Goal: Find specific page/section: Find specific page/section

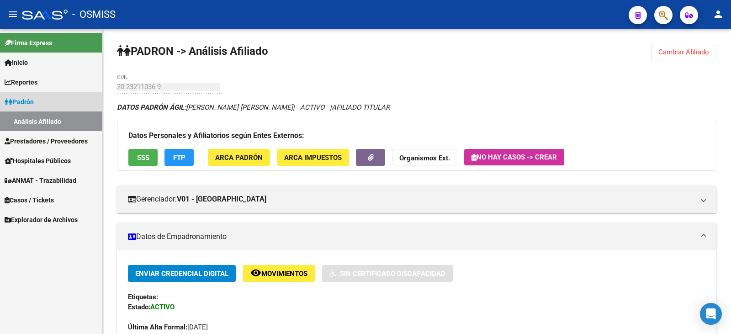
click at [27, 99] on span "Padrón" at bounding box center [19, 102] width 29 height 10
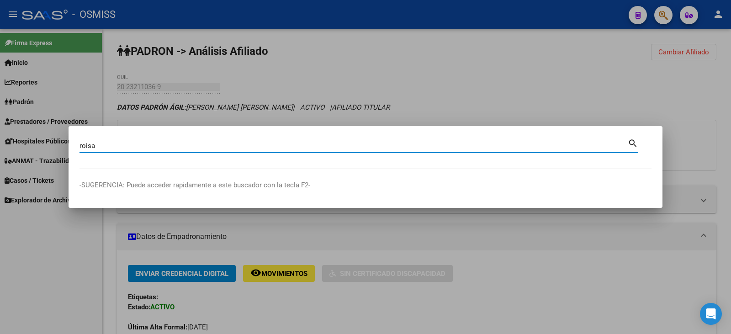
type input "roisa"
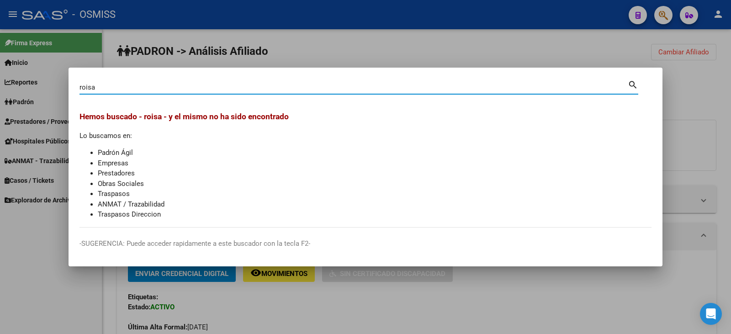
click at [121, 153] on li "Padrón Ágil" at bounding box center [375, 153] width 554 height 11
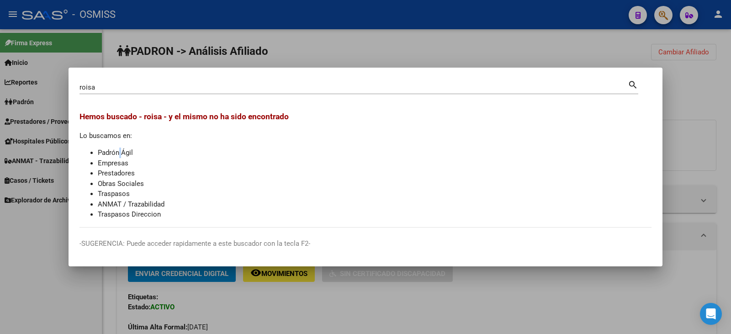
click at [631, 84] on mat-icon "search" at bounding box center [633, 84] width 11 height 11
click at [677, 91] on div at bounding box center [365, 167] width 731 height 334
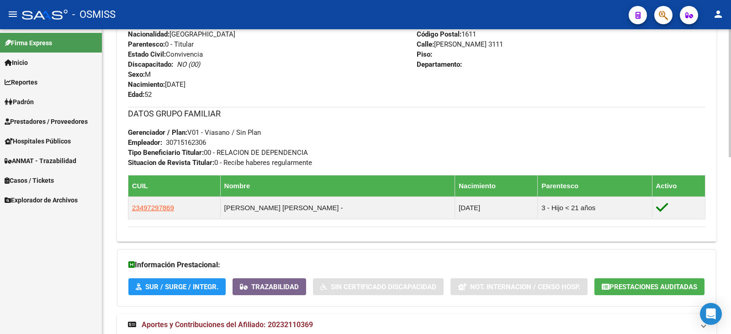
scroll to position [411, 0]
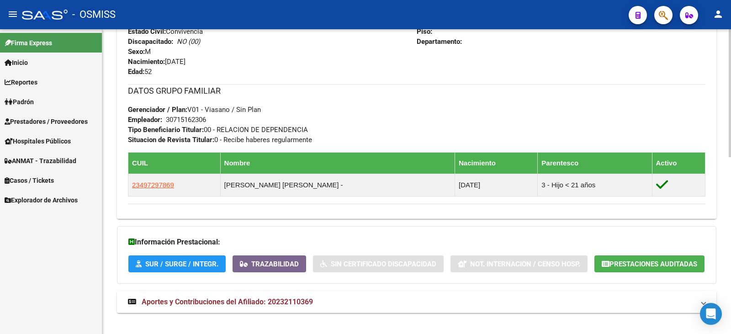
click at [220, 299] on span "Aportes y Contribuciones del Afiliado: 20232110369" at bounding box center [227, 301] width 171 height 9
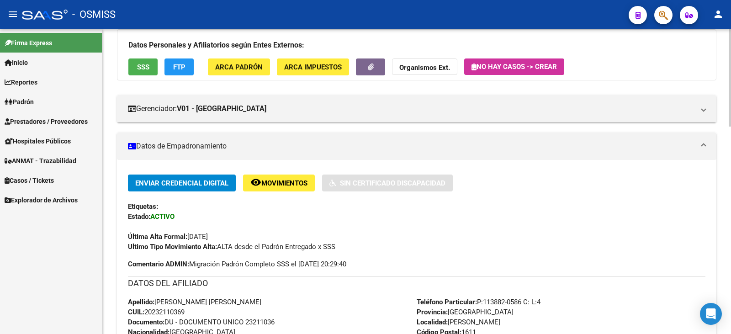
scroll to position [8, 0]
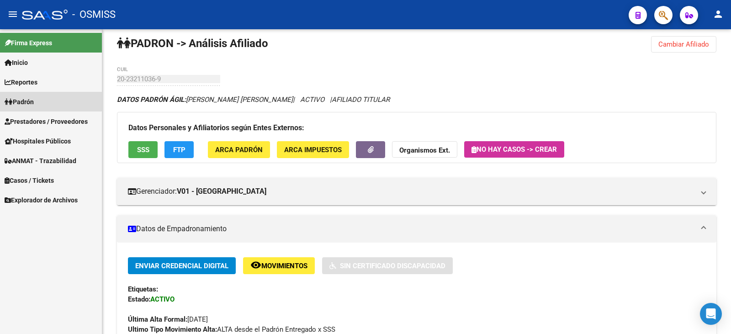
click at [27, 97] on span "Padrón" at bounding box center [19, 102] width 29 height 10
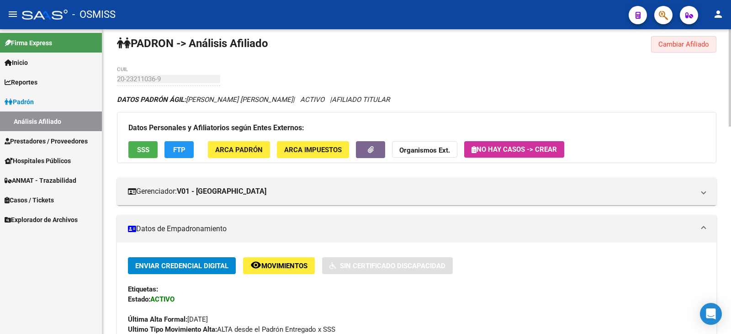
click at [676, 44] on span "Cambiar Afiliado" at bounding box center [683, 44] width 51 height 8
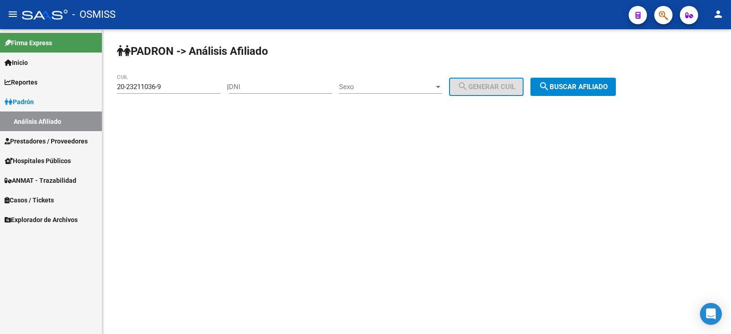
scroll to position [0, 0]
click at [32, 100] on span "Padrón" at bounding box center [19, 102] width 29 height 10
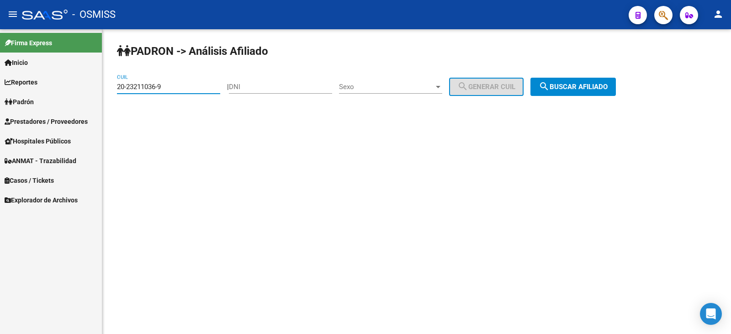
drag, startPoint x: 173, startPoint y: 83, endPoint x: 95, endPoint y: 81, distance: 77.7
click at [95, 81] on mat-sidenav-container "Firma Express Inicio Instructivos Contacto OS Reportes Ingresos Percibidos Anál…" at bounding box center [365, 181] width 731 height 305
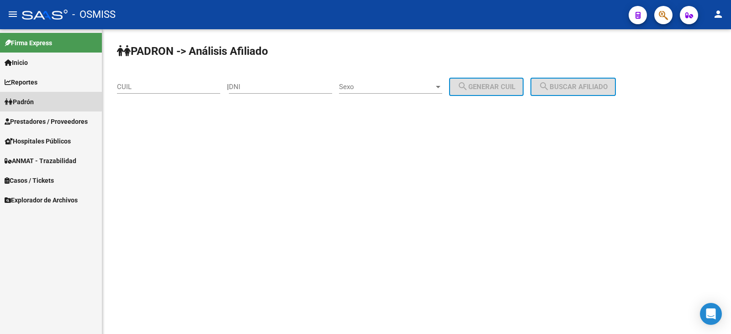
click at [32, 100] on span "Padrón" at bounding box center [19, 102] width 29 height 10
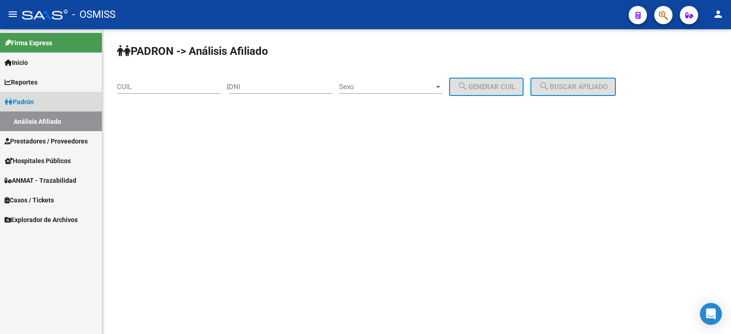
click at [77, 117] on link "Análisis Afiliado" at bounding box center [51, 121] width 102 height 20
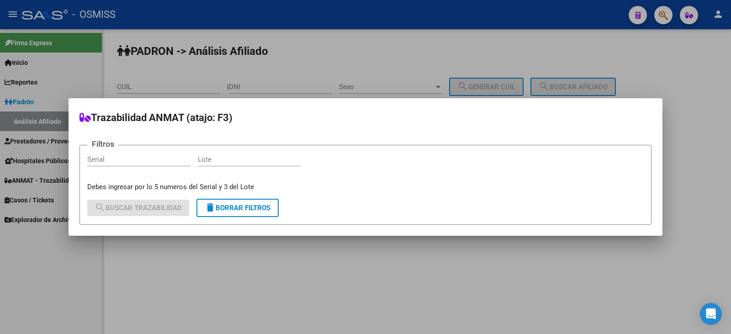
click at [110, 81] on div at bounding box center [365, 167] width 731 height 334
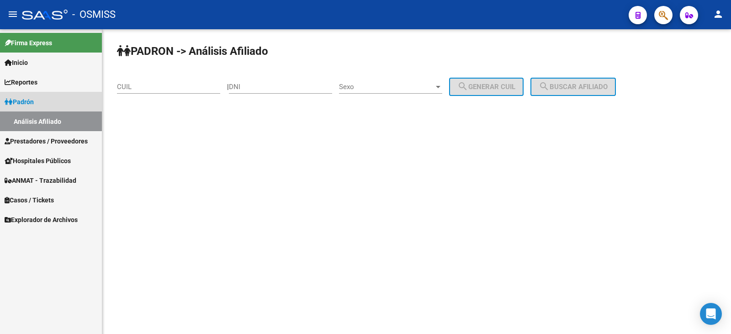
click at [42, 99] on link "Padrón" at bounding box center [51, 102] width 102 height 20
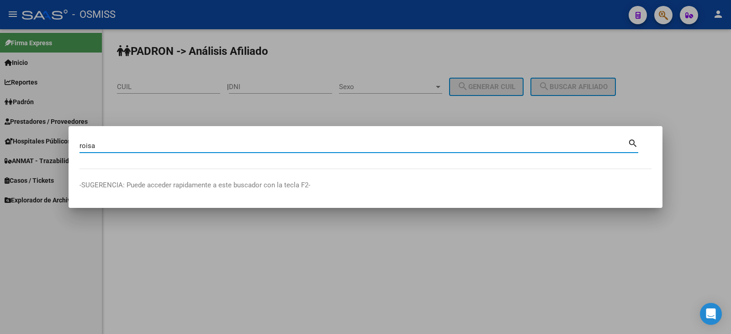
type input "roisa"
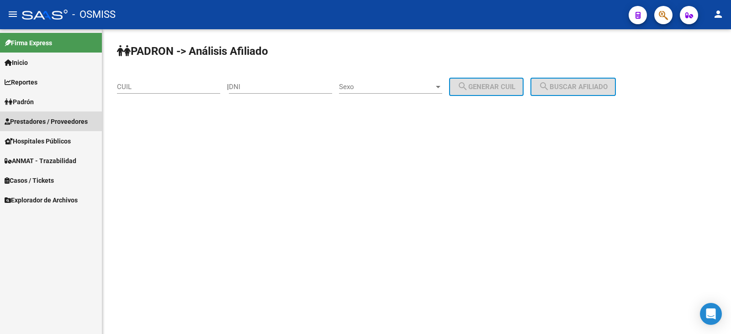
click at [35, 116] on span "Prestadores / Proveedores" at bounding box center [46, 121] width 83 height 10
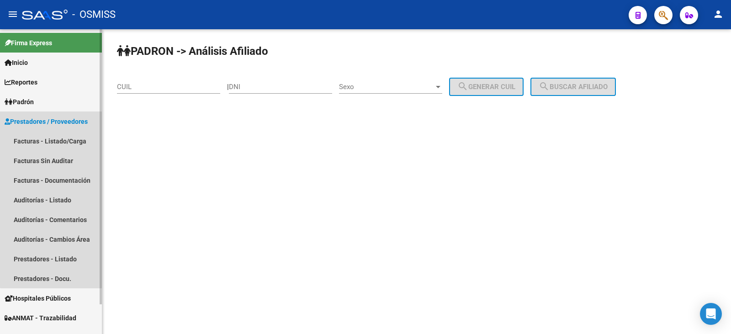
click at [67, 117] on span "Prestadores / Proveedores" at bounding box center [46, 121] width 83 height 10
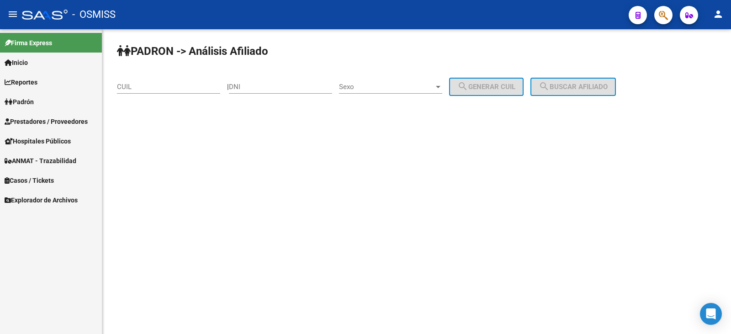
click at [39, 116] on span "Prestadores / Proveedores" at bounding box center [46, 121] width 83 height 10
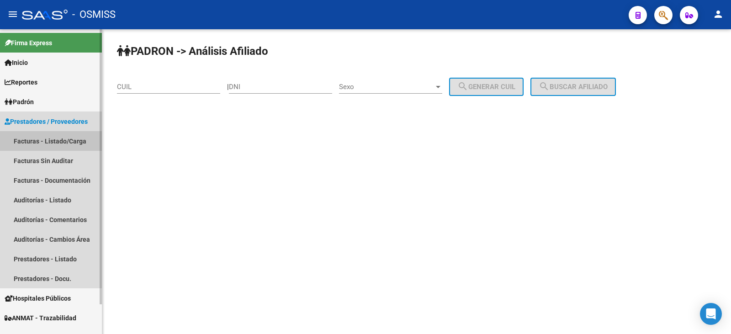
click at [31, 138] on link "Facturas - Listado/Carga" at bounding box center [51, 141] width 102 height 20
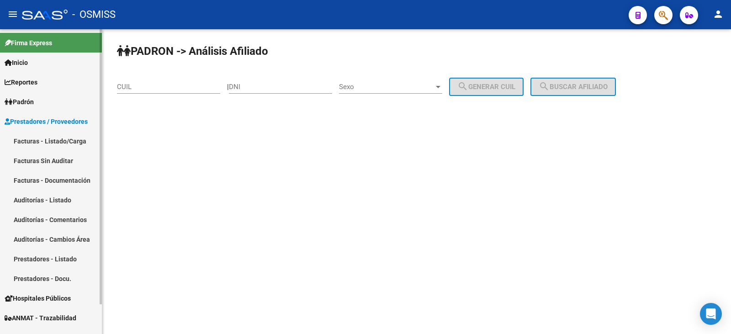
click at [37, 136] on link "Facturas - Listado/Carga" at bounding box center [51, 141] width 102 height 20
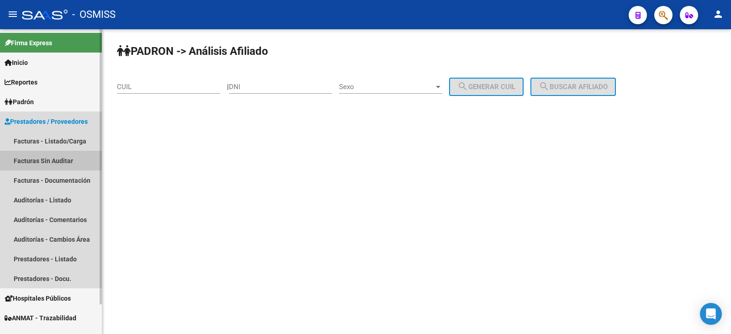
click at [32, 156] on link "Facturas Sin Auditar" at bounding box center [51, 161] width 102 height 20
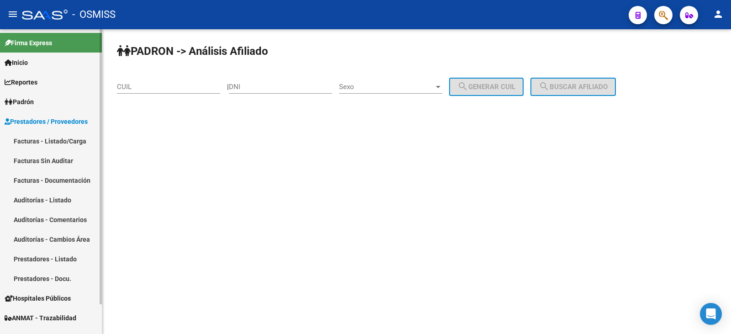
scroll to position [33, 0]
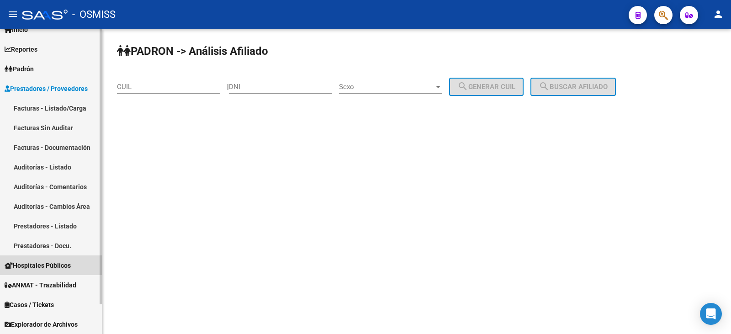
click at [36, 259] on link "Hospitales Públicos" at bounding box center [51, 265] width 102 height 20
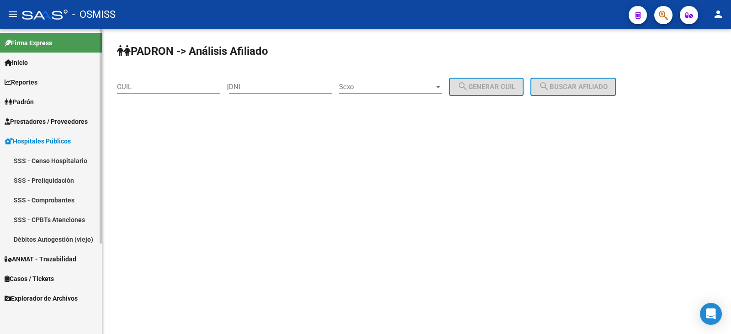
scroll to position [0, 0]
click at [32, 118] on span "Prestadores / Proveedores" at bounding box center [46, 121] width 83 height 10
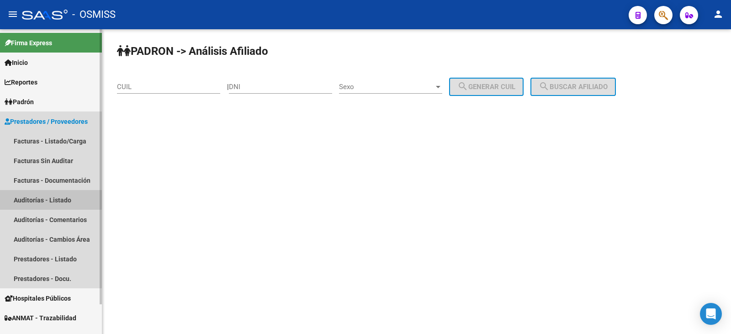
click at [35, 198] on link "Auditorías - Listado" at bounding box center [51, 200] width 102 height 20
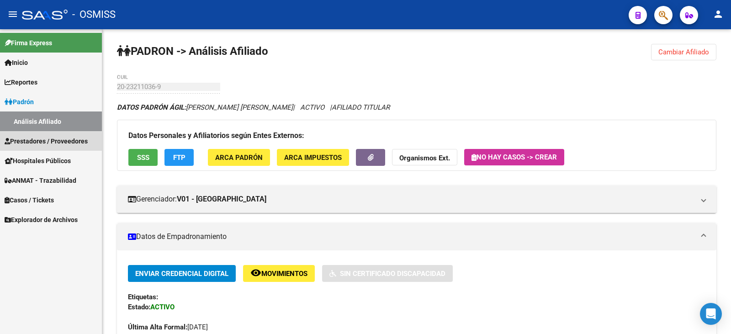
click at [41, 138] on span "Prestadores / Proveedores" at bounding box center [46, 141] width 83 height 10
click at [34, 136] on span "Prestadores / Proveedores" at bounding box center [46, 141] width 83 height 10
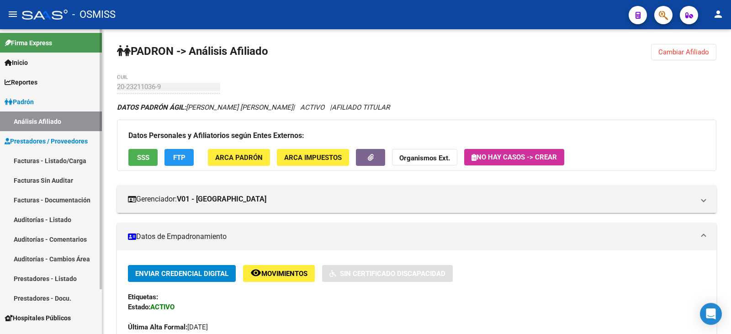
scroll to position [53, 0]
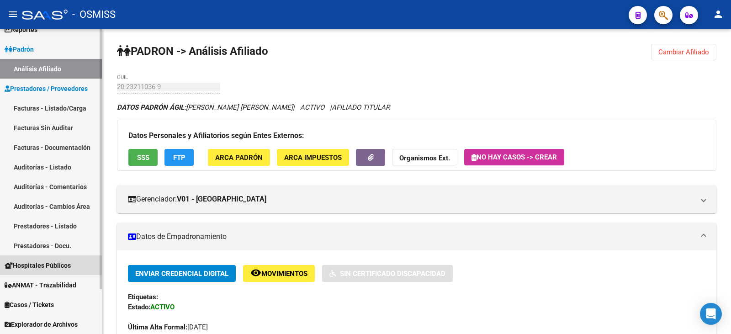
click at [44, 263] on span "Hospitales Públicos" at bounding box center [38, 265] width 66 height 10
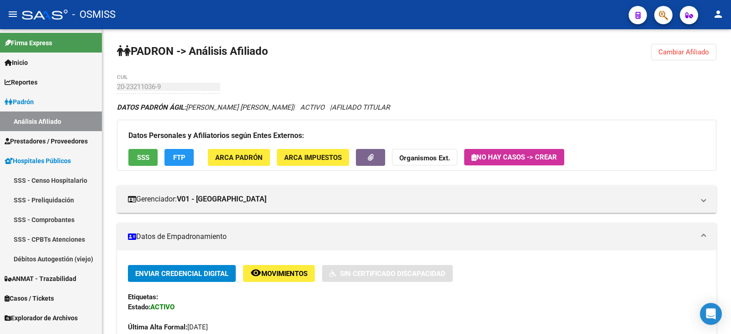
scroll to position [0, 0]
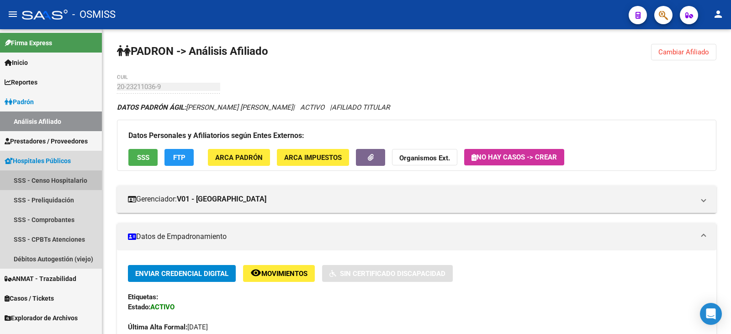
click at [66, 177] on link "SSS - Censo Hospitalario" at bounding box center [51, 180] width 102 height 20
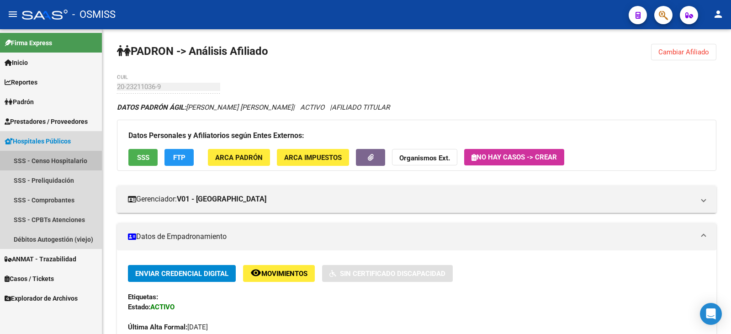
click at [49, 155] on link "SSS - Censo Hospitalario" at bounding box center [51, 161] width 102 height 20
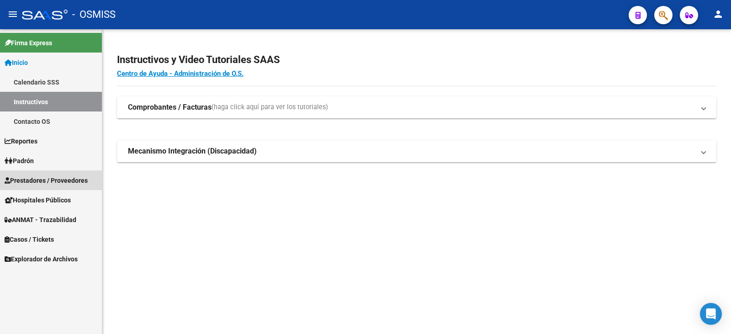
click at [39, 176] on span "Prestadores / Proveedores" at bounding box center [46, 180] width 83 height 10
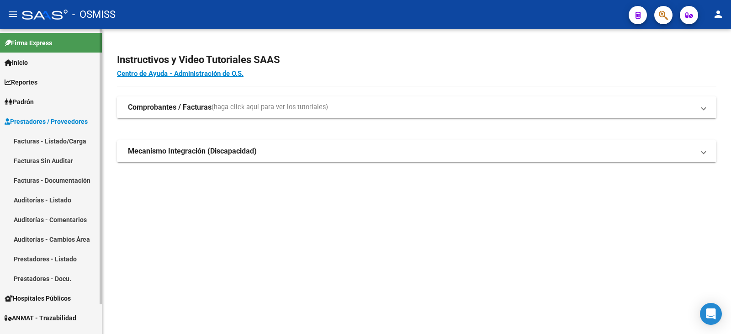
click at [37, 157] on link "Facturas Sin Auditar" at bounding box center [51, 161] width 102 height 20
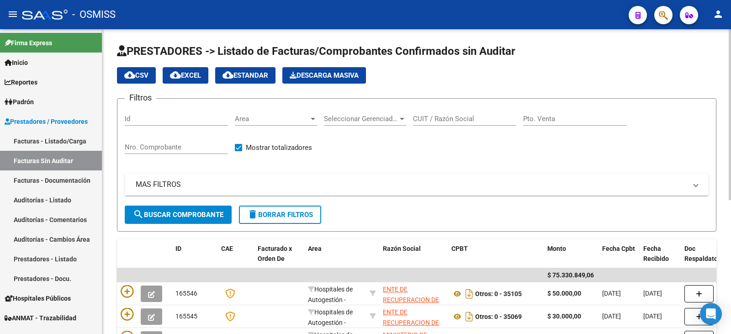
click at [401, 118] on div at bounding box center [402, 119] width 5 height 2
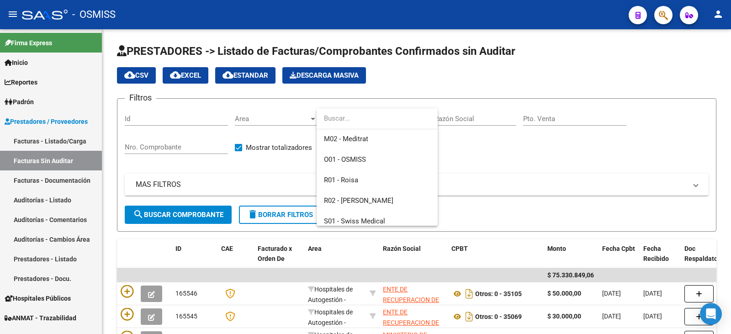
scroll to position [193, 0]
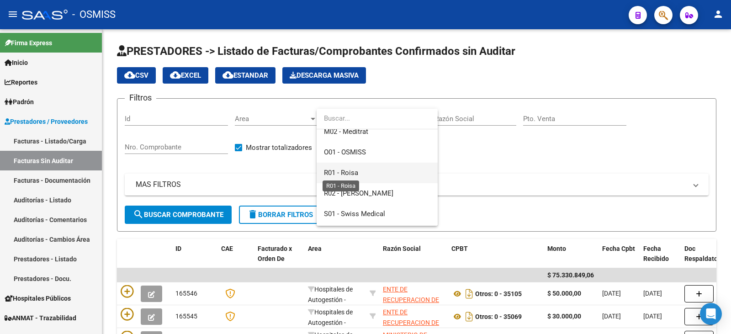
click at [354, 172] on span "R01 - Roisa" at bounding box center [341, 173] width 34 height 8
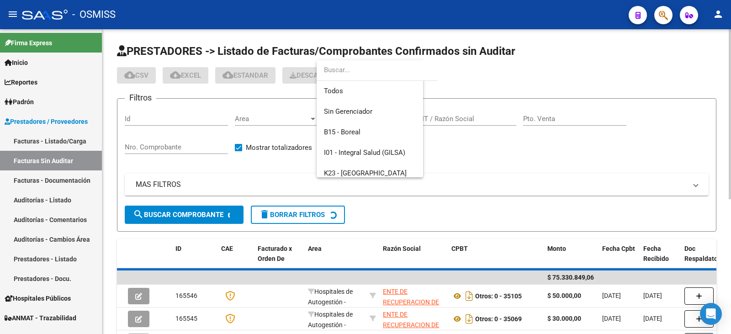
scroll to position [199, 0]
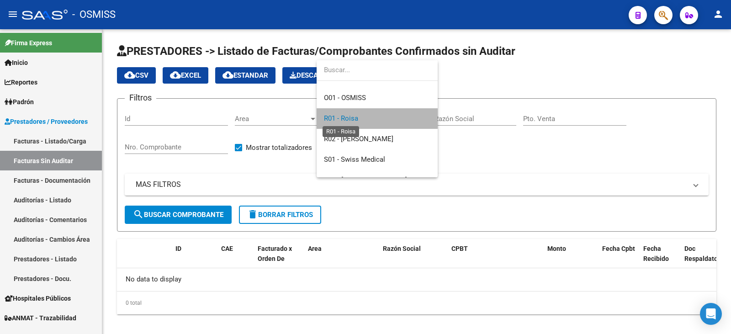
click at [349, 116] on span "R01 - Roisa" at bounding box center [341, 118] width 34 height 8
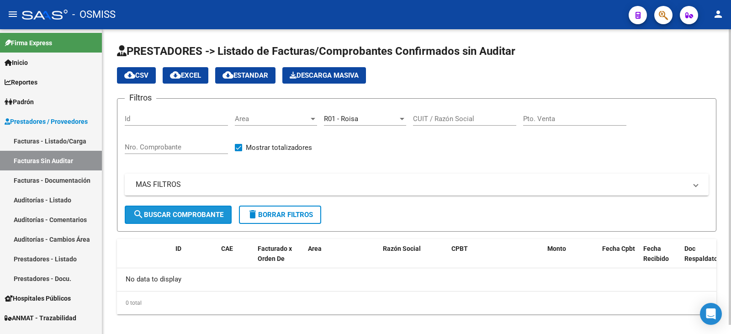
click at [215, 214] on span "search Buscar Comprobante" at bounding box center [178, 215] width 90 height 8
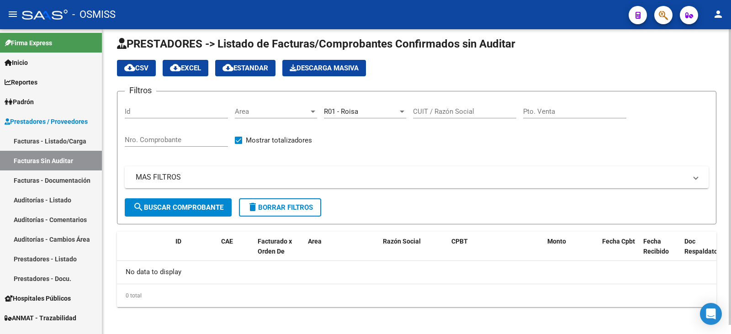
scroll to position [10, 0]
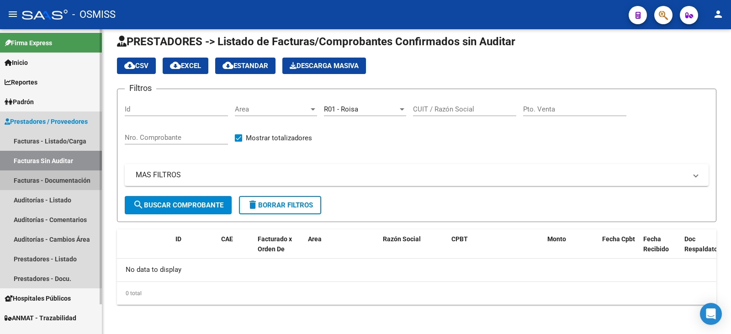
click at [48, 176] on link "Facturas - Documentación" at bounding box center [51, 180] width 102 height 20
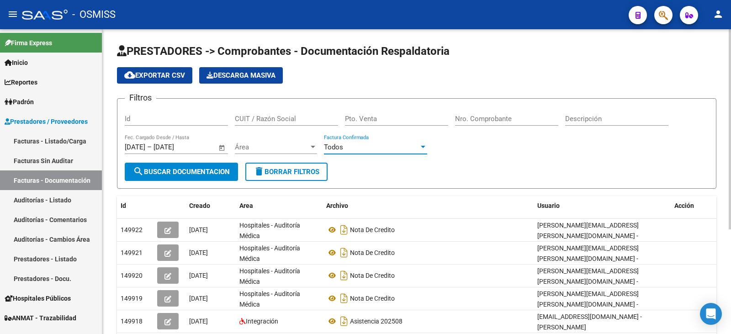
click at [422, 148] on div at bounding box center [423, 147] width 5 height 2
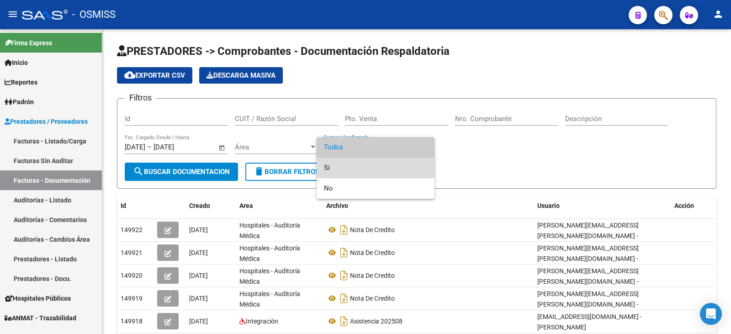
click at [375, 163] on span "Si" at bounding box center [375, 168] width 103 height 21
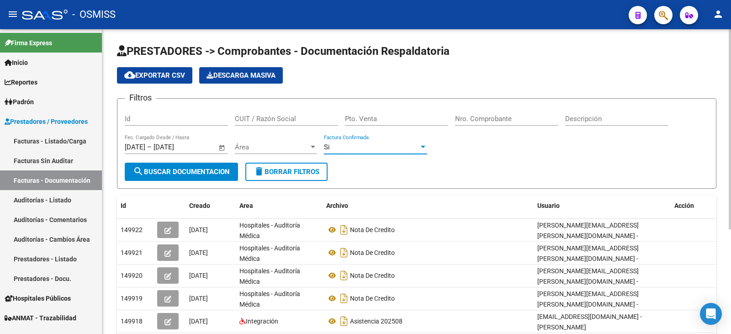
click at [312, 146] on div at bounding box center [313, 147] width 5 height 2
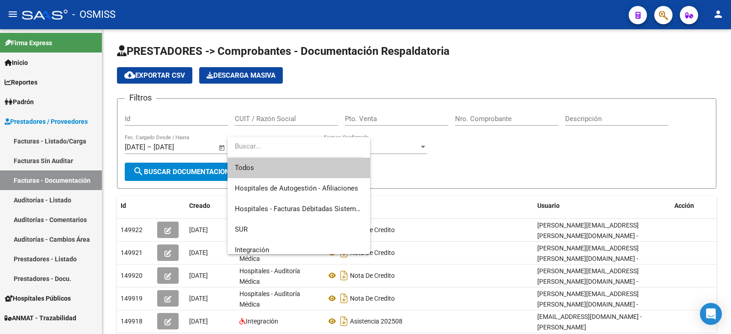
click at [452, 173] on div at bounding box center [365, 167] width 731 height 334
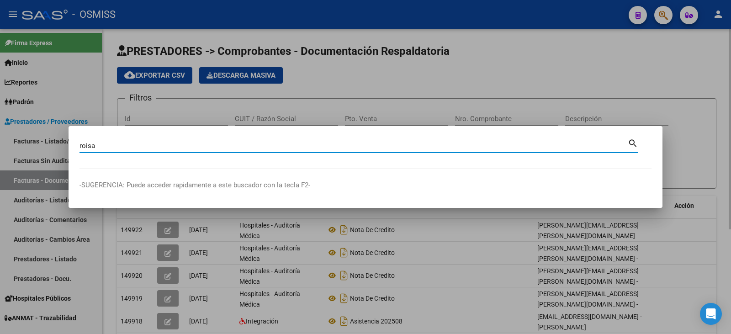
type input "roisa"
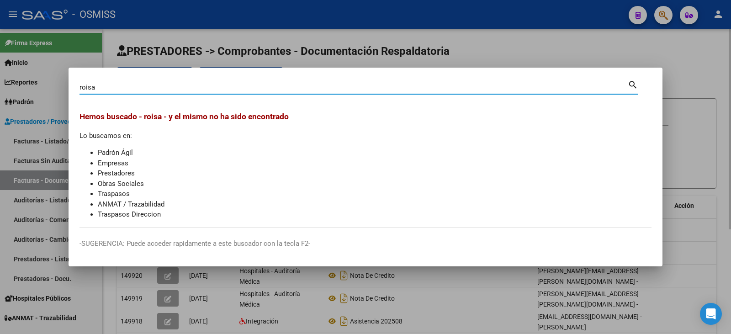
drag, startPoint x: 728, startPoint y: 83, endPoint x: 726, endPoint y: 87, distance: 5.1
click at [727, 86] on div at bounding box center [365, 167] width 731 height 334
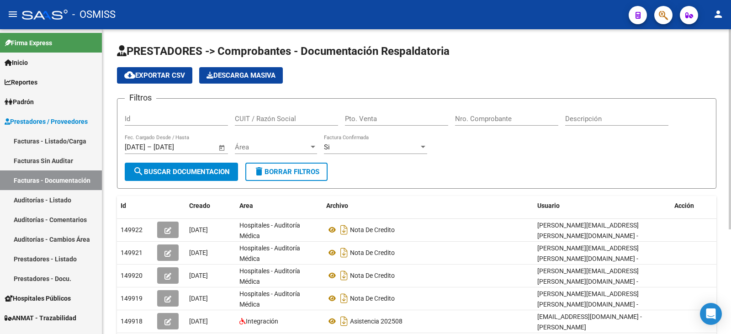
click at [540, 79] on div "cloud_download Exportar CSV Descarga Masiva" at bounding box center [416, 75] width 599 height 16
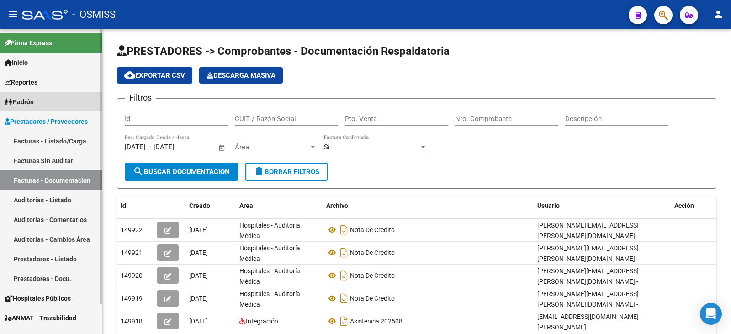
click at [22, 97] on span "Padrón" at bounding box center [19, 102] width 29 height 10
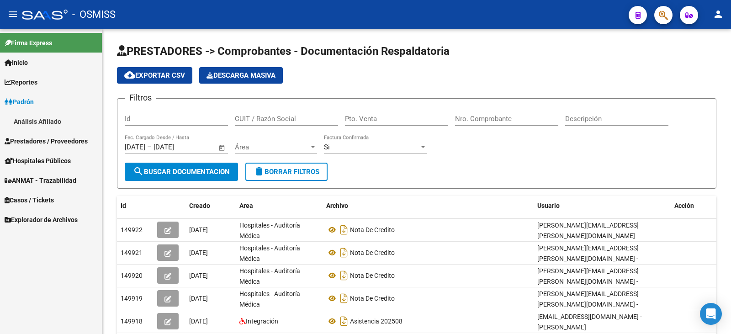
click at [52, 115] on link "Análisis Afiliado" at bounding box center [51, 121] width 102 height 20
